Goal: Navigation & Orientation: Find specific page/section

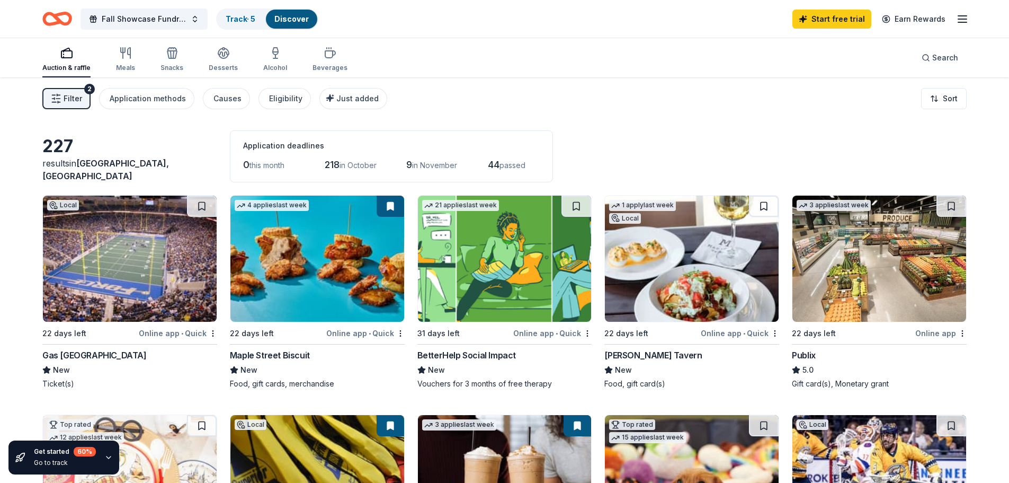
click at [959, 15] on icon "button" at bounding box center [962, 19] width 13 height 13
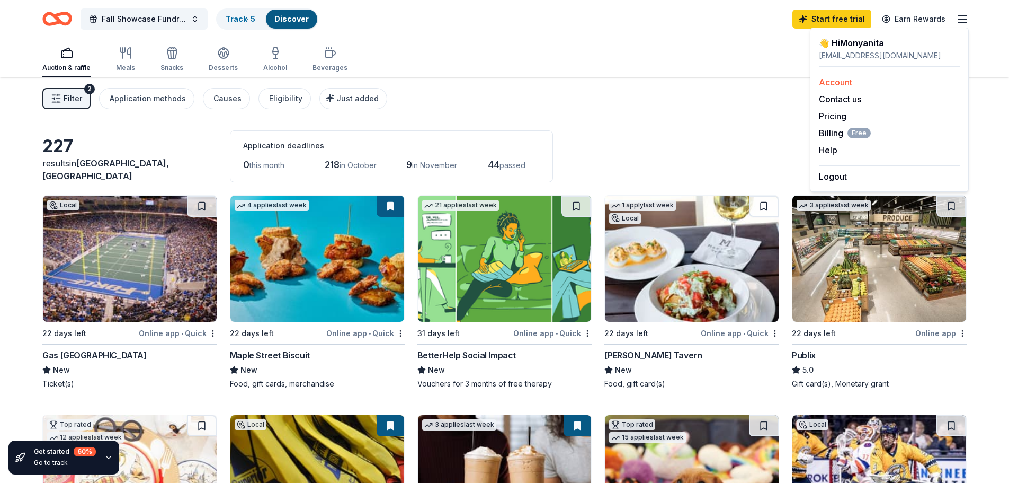
click at [842, 83] on link "Account" at bounding box center [835, 82] width 33 height 11
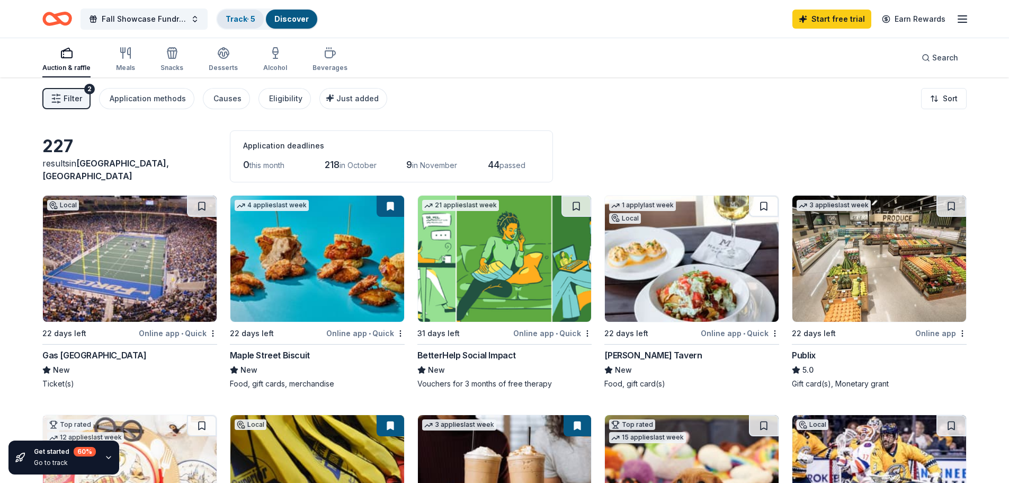
click at [240, 19] on link "Track · 5" at bounding box center [241, 18] width 30 height 9
